Goal: Task Accomplishment & Management: Manage account settings

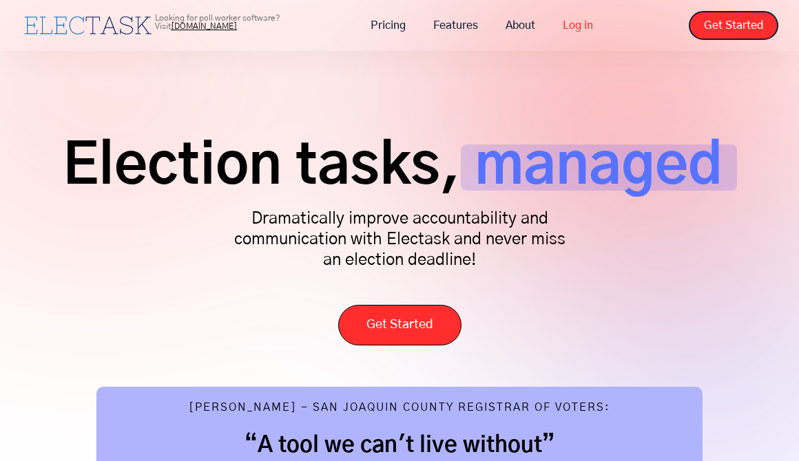
click at [570, 16] on link "Log in" at bounding box center [578, 25] width 58 height 29
click at [563, 20] on link "Log in" at bounding box center [578, 25] width 58 height 29
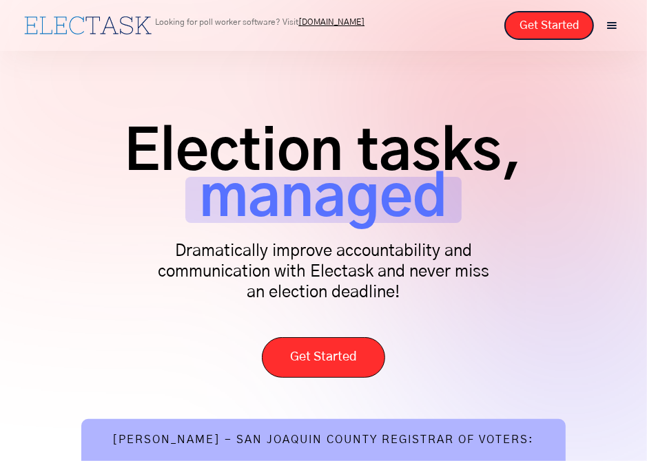
click at [597, 27] on div "menu" at bounding box center [611, 25] width 29 height 29
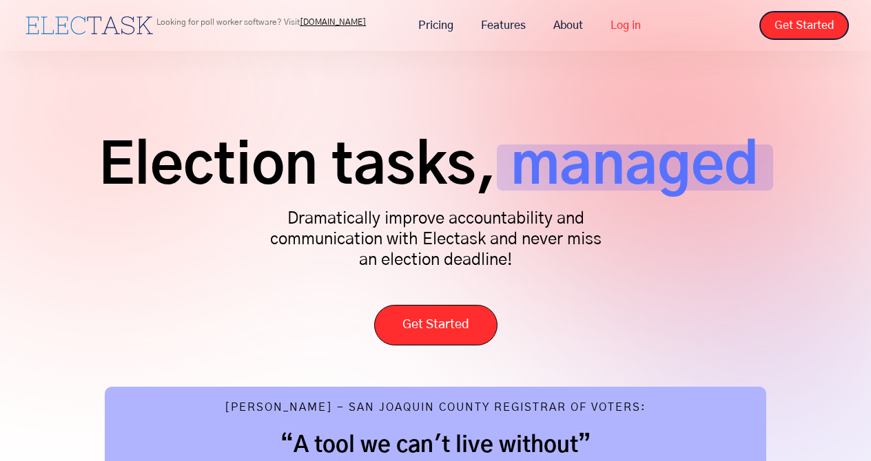
click at [635, 25] on link "Log in" at bounding box center [625, 25] width 58 height 29
